Goal: Information Seeking & Learning: Learn about a topic

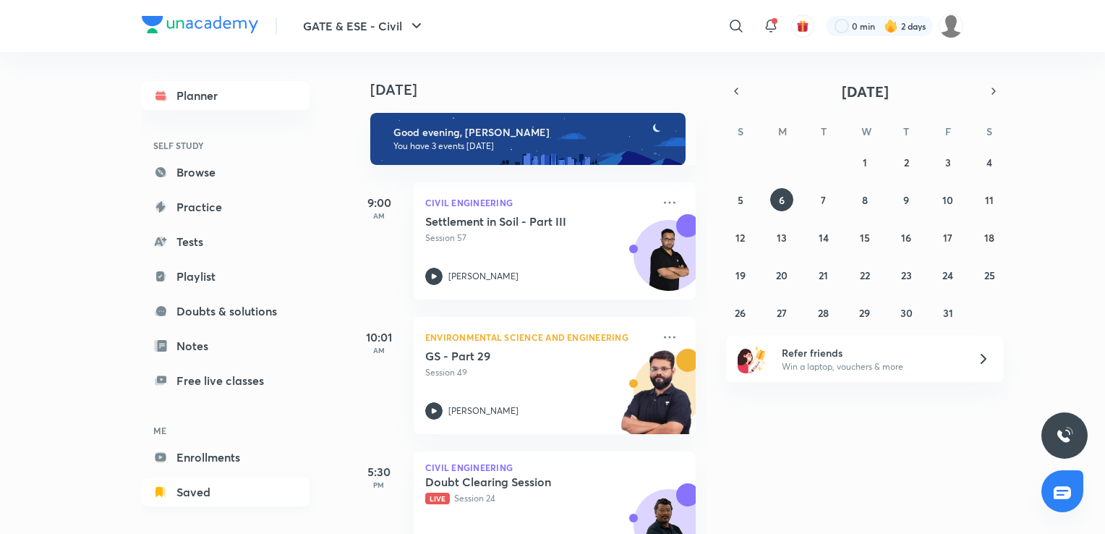
click at [197, 495] on link "Saved" at bounding box center [226, 491] width 168 height 29
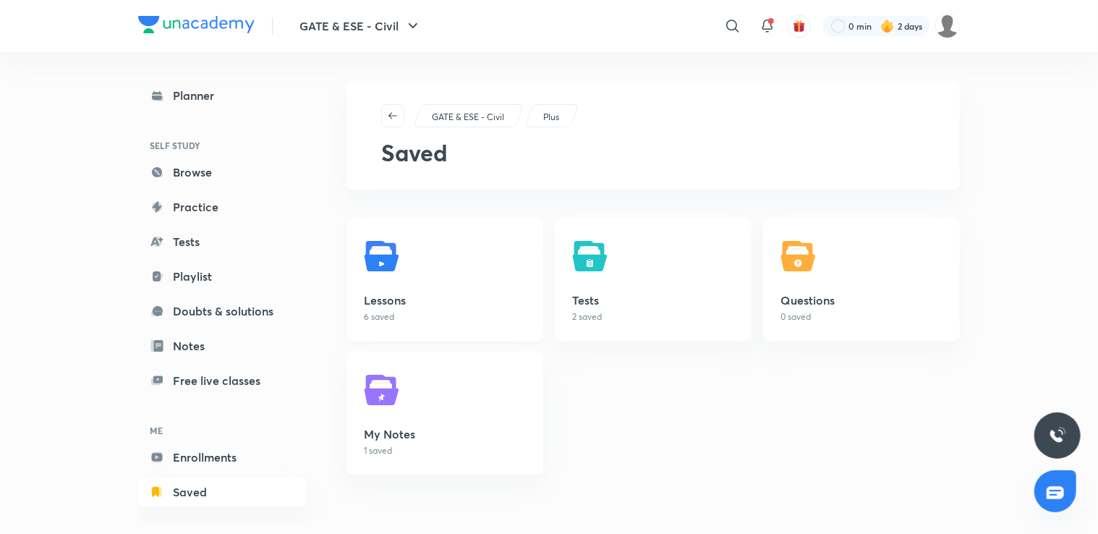
click at [412, 271] on link "Lessons 6 saved" at bounding box center [444, 279] width 197 height 122
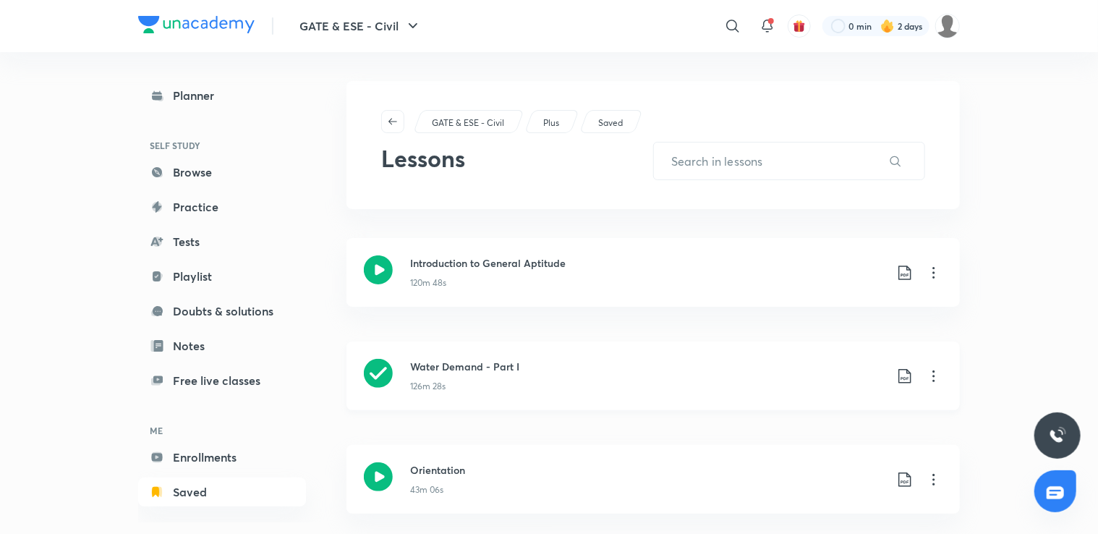
click at [930, 376] on icon at bounding box center [933, 375] width 17 height 17
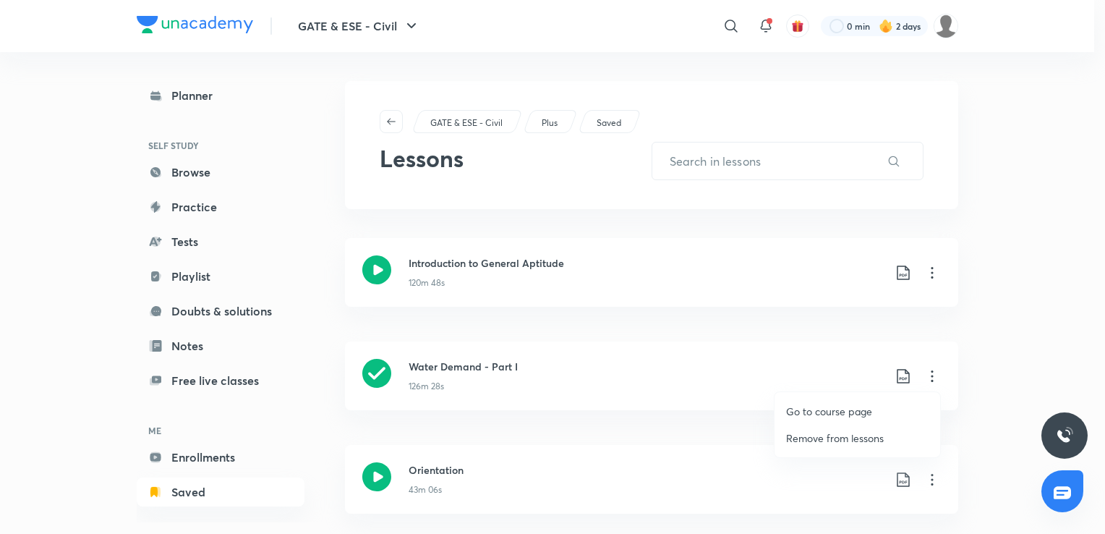
click at [856, 411] on p "Go to course page" at bounding box center [829, 410] width 86 height 15
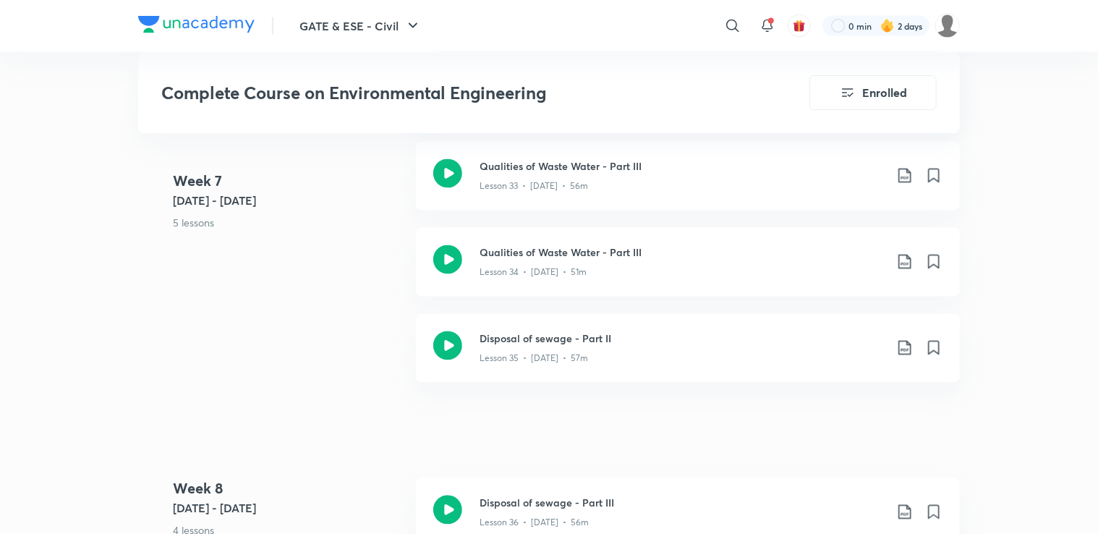
scroll to position [4084, 0]
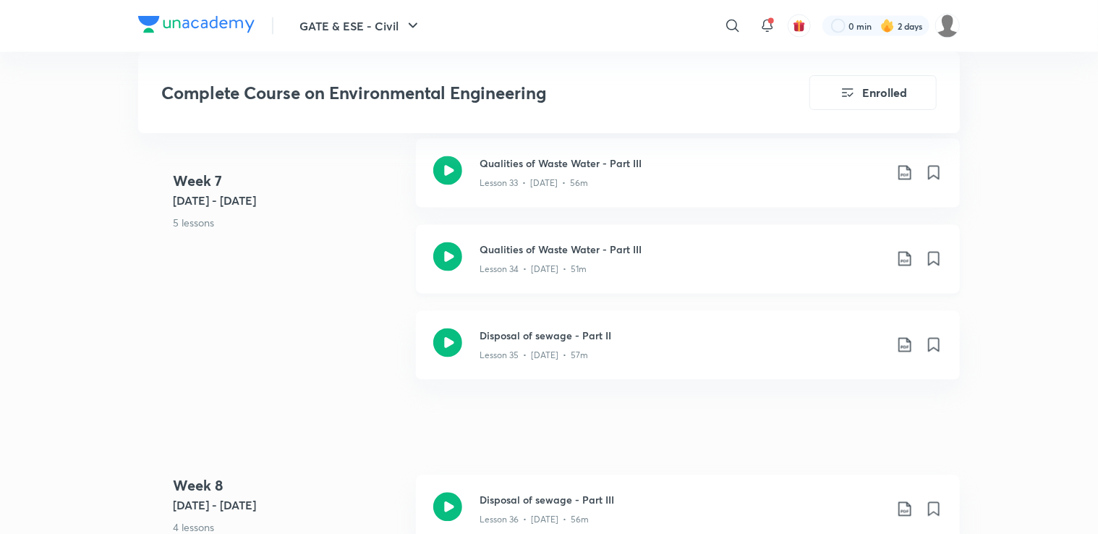
click at [908, 259] on icon at bounding box center [904, 258] width 17 height 17
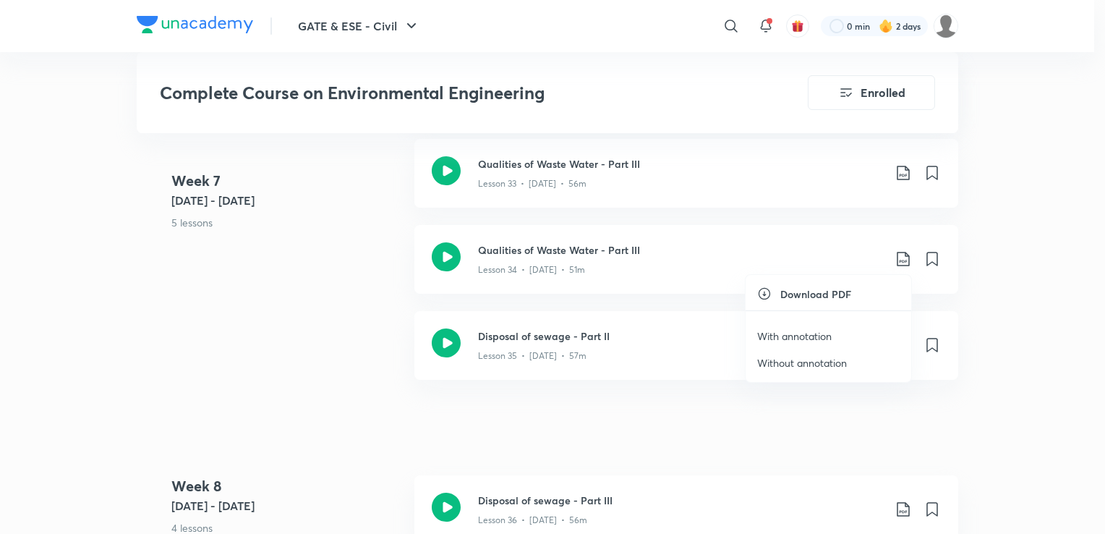
click at [719, 250] on div at bounding box center [552, 267] width 1105 height 534
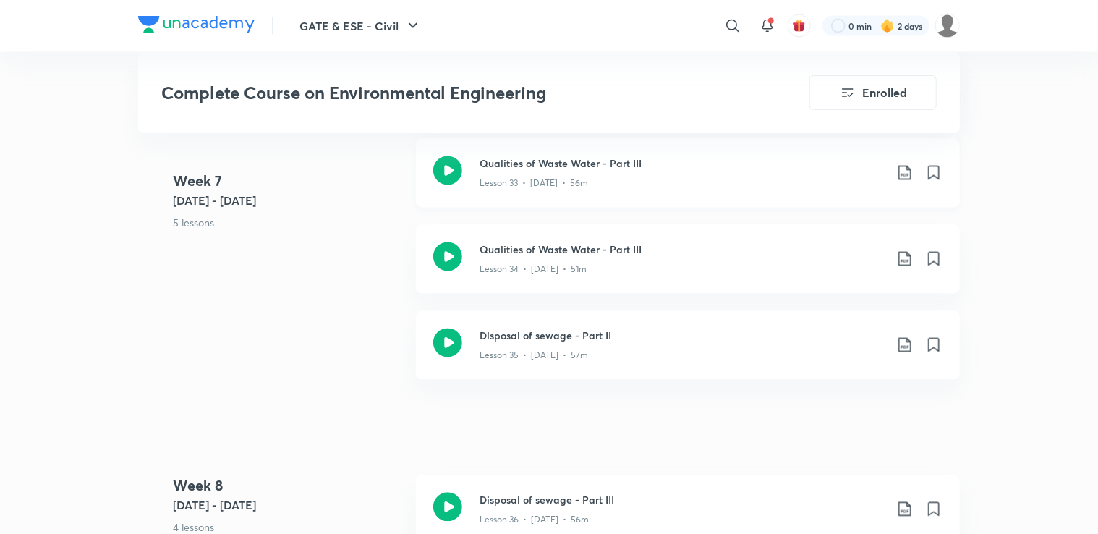
click at [908, 175] on icon at bounding box center [904, 172] width 17 height 17
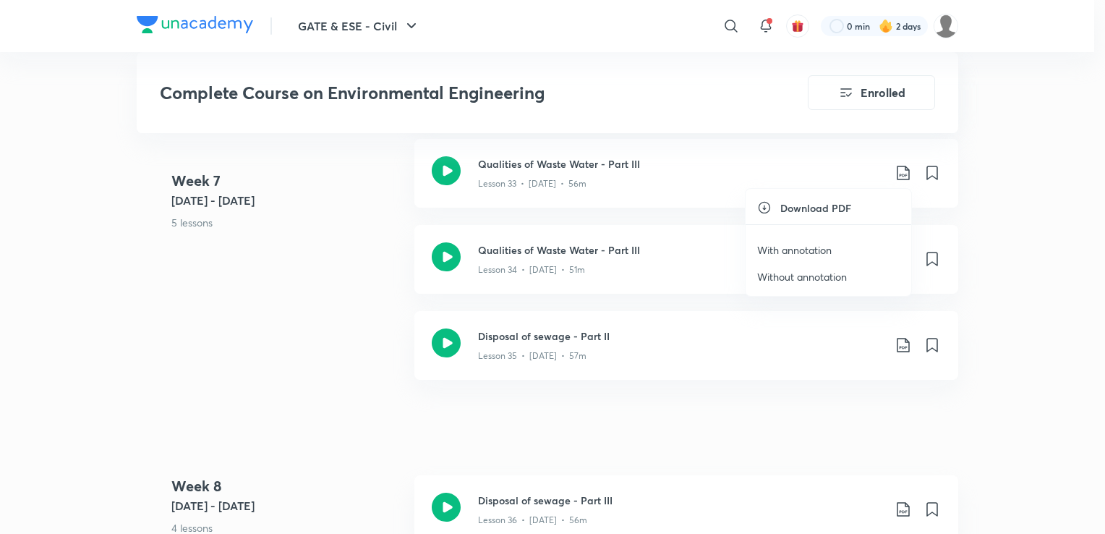
click at [785, 249] on p "With annotation" at bounding box center [794, 249] width 74 height 15
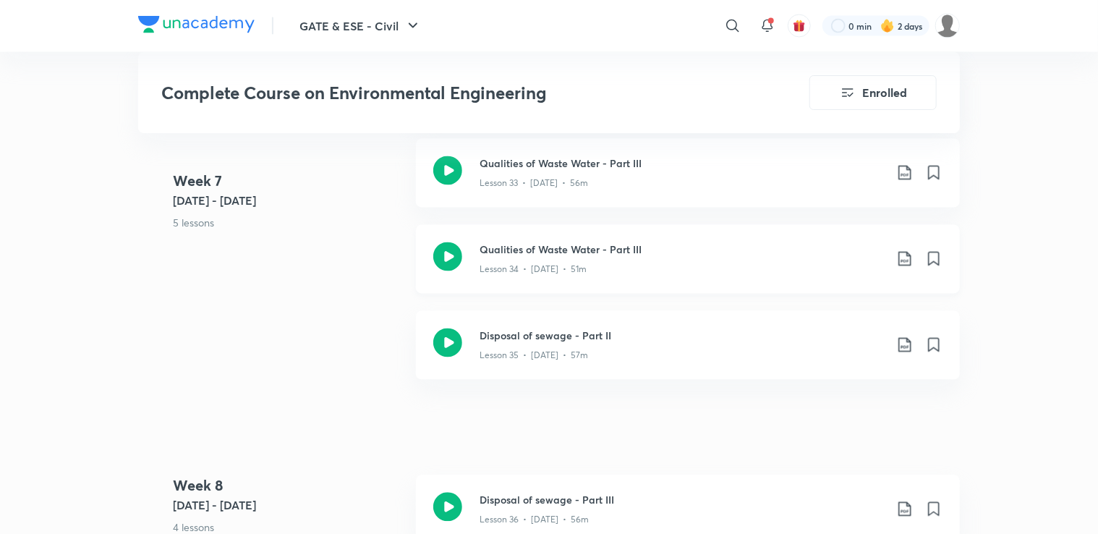
click at [590, 258] on div "Lesson 34 • Mar 20 • 51m" at bounding box center [681, 266] width 405 height 19
